Goal: Obtain resource: Download file/media

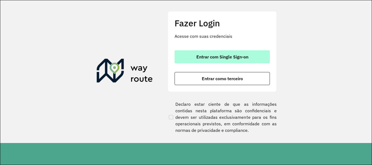
click at [203, 58] on span "Entrar com Single Sign-on" at bounding box center [223, 57] width 52 height 4
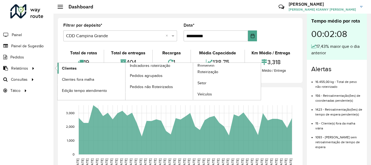
click at [86, 70] on link "Clientes" at bounding box center [92, 68] width 68 height 11
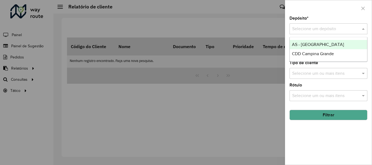
click at [318, 32] on input "text" at bounding box center [324, 29] width 62 height 7
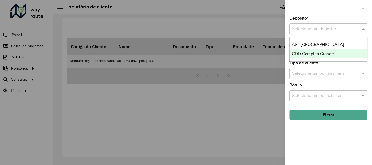
click at [315, 56] on span "CDD Campina Grande" at bounding box center [313, 54] width 42 height 5
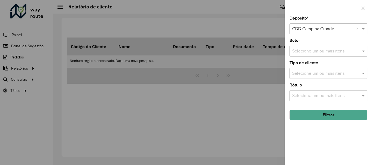
click at [350, 113] on button "Filtrar" at bounding box center [329, 115] width 78 height 10
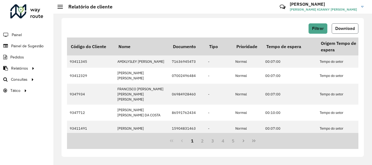
click at [336, 34] on button "Download" at bounding box center [345, 28] width 27 height 10
